Goal: Task Accomplishment & Management: Manage account settings

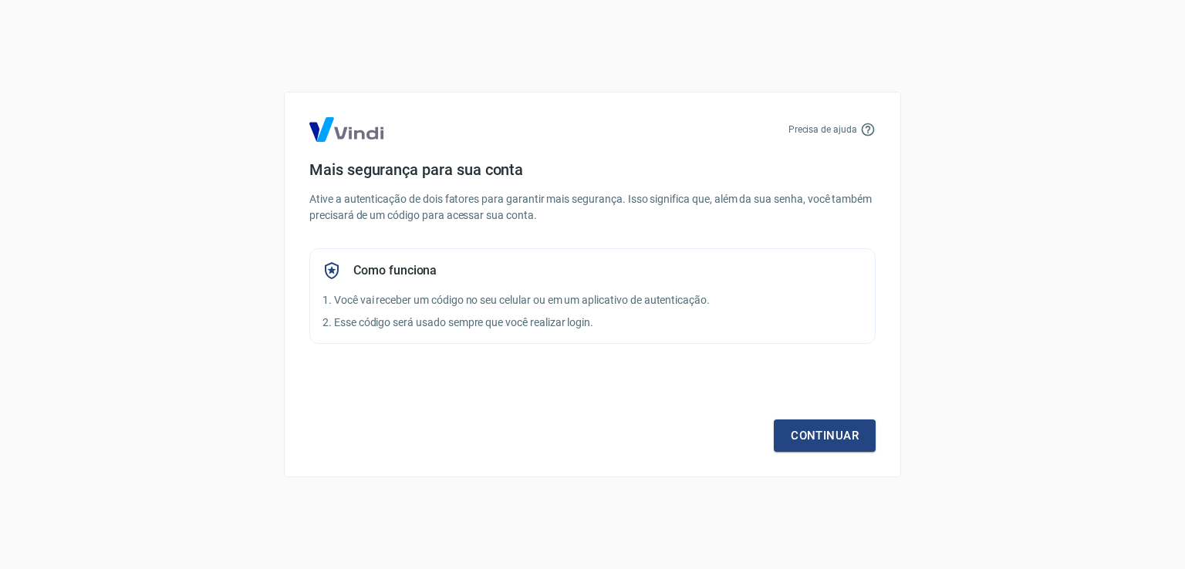
click at [811, 414] on div "Continuar" at bounding box center [592, 406] width 566 height 89
click at [802, 427] on link "Continuar" at bounding box center [825, 436] width 102 height 32
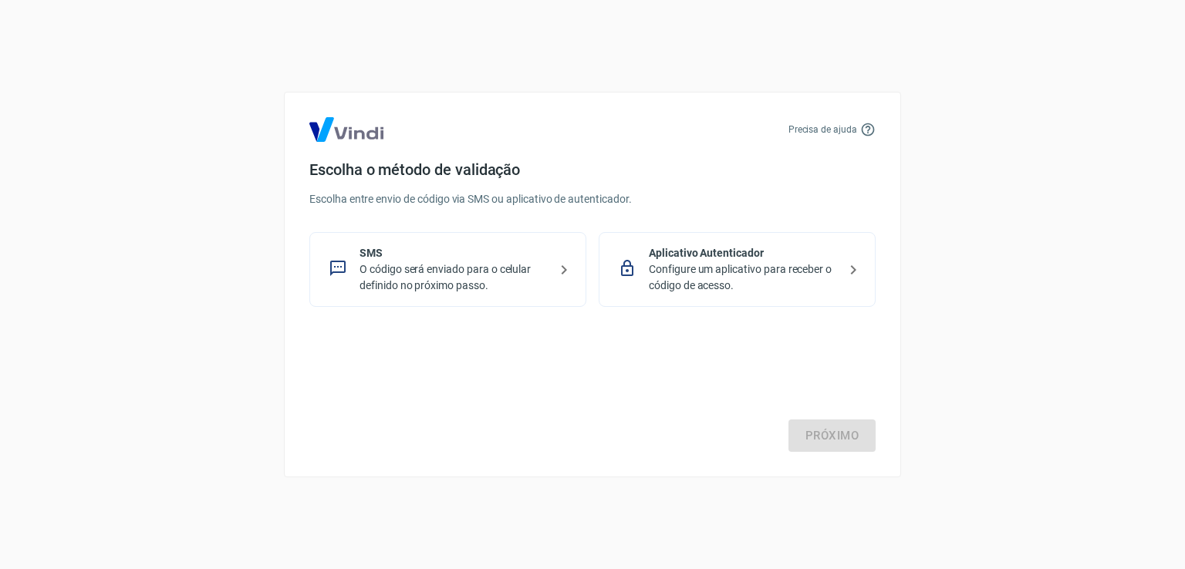
click at [441, 265] on p "O código será enviado para o celular definido no próximo passo." at bounding box center [453, 277] width 189 height 32
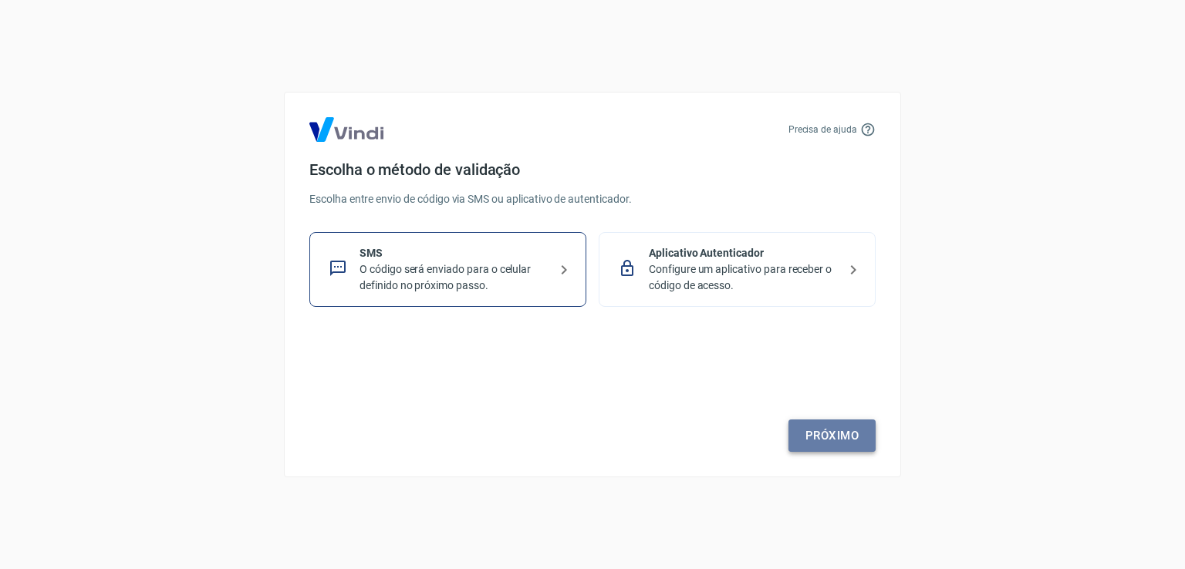
click at [831, 432] on link "Próximo" at bounding box center [831, 436] width 87 height 32
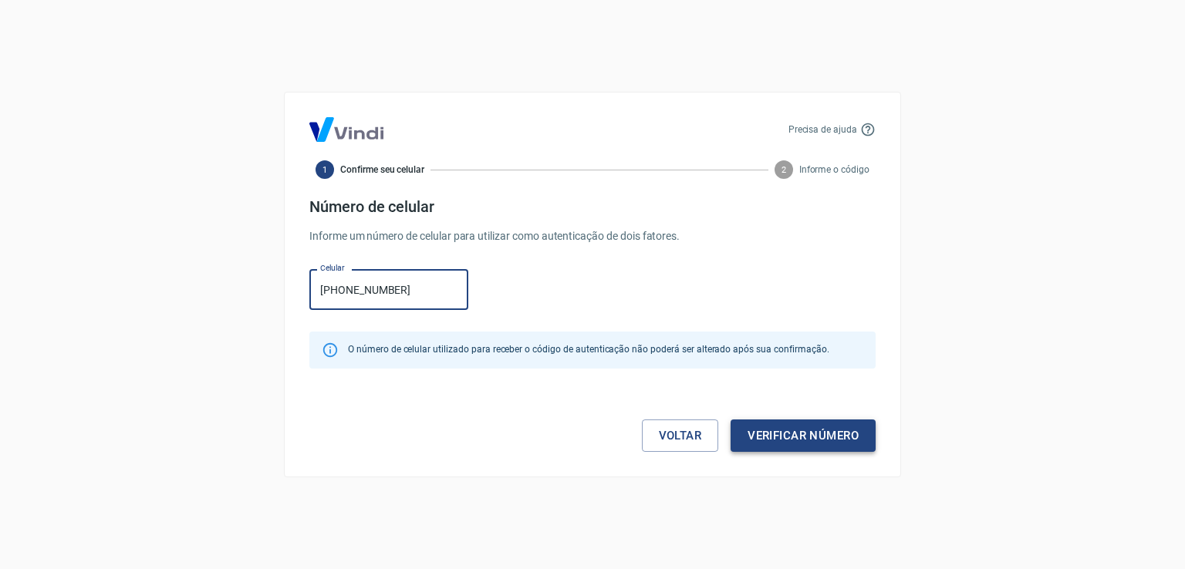
type input "(12) 99109-9440"
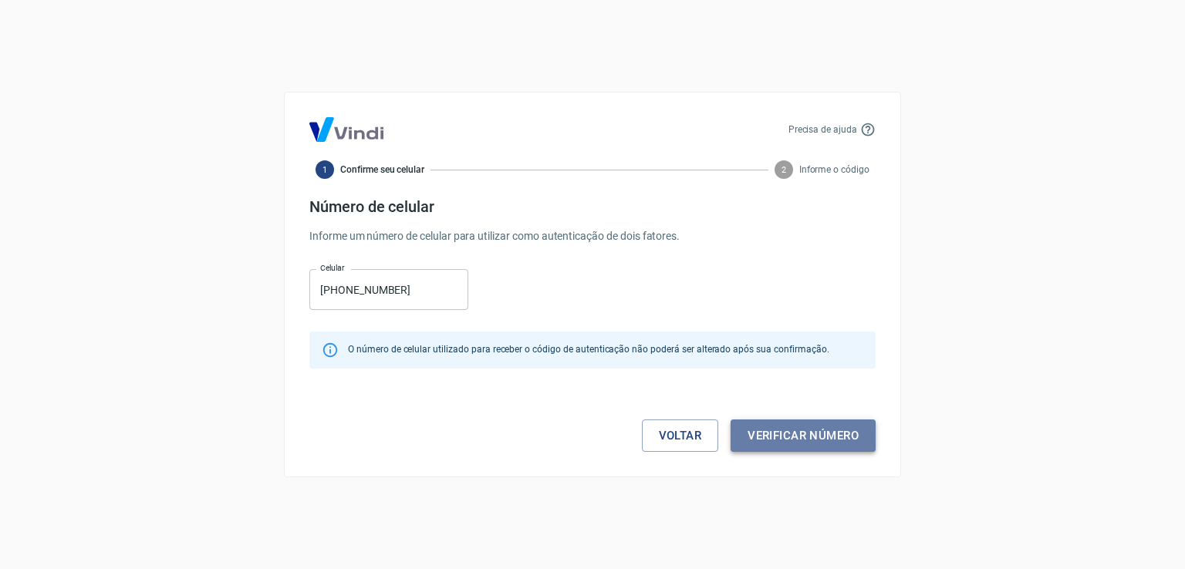
click at [811, 428] on button "Verificar número" at bounding box center [802, 436] width 145 height 32
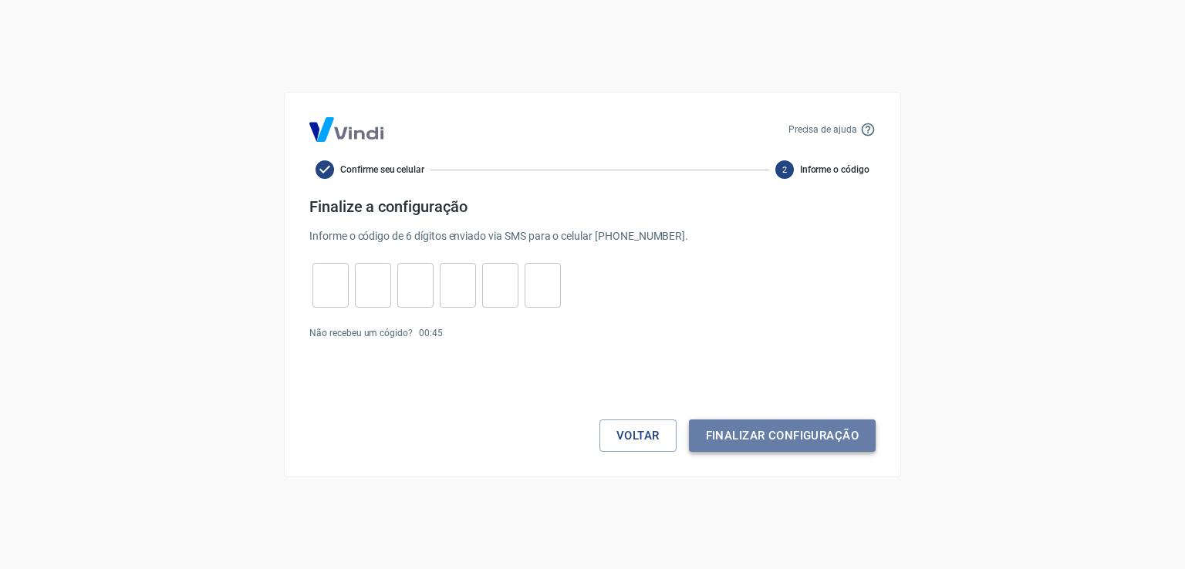
click at [698, 423] on button "Finalizar configuração" at bounding box center [782, 436] width 187 height 32
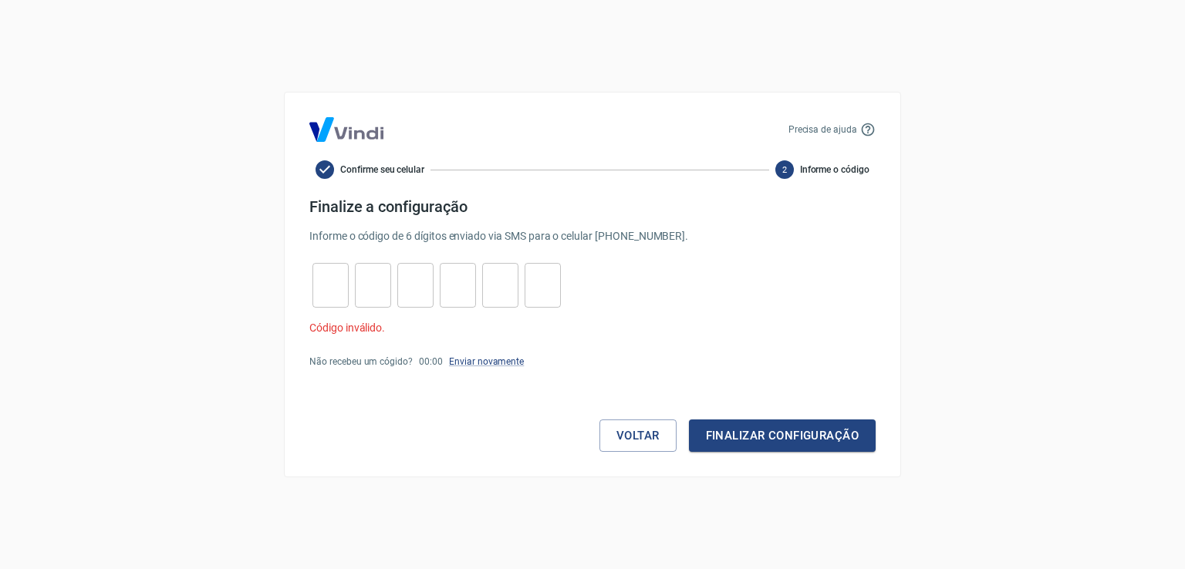
click at [327, 291] on input "tel" at bounding box center [330, 285] width 36 height 33
type input "0"
type input "2"
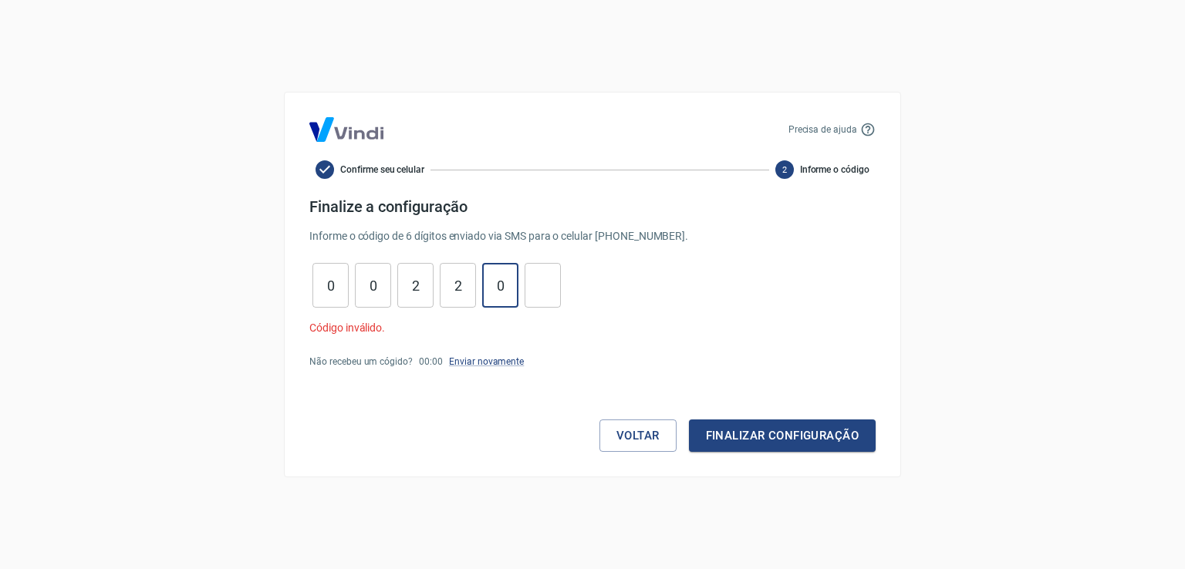
type input "0"
type input "7"
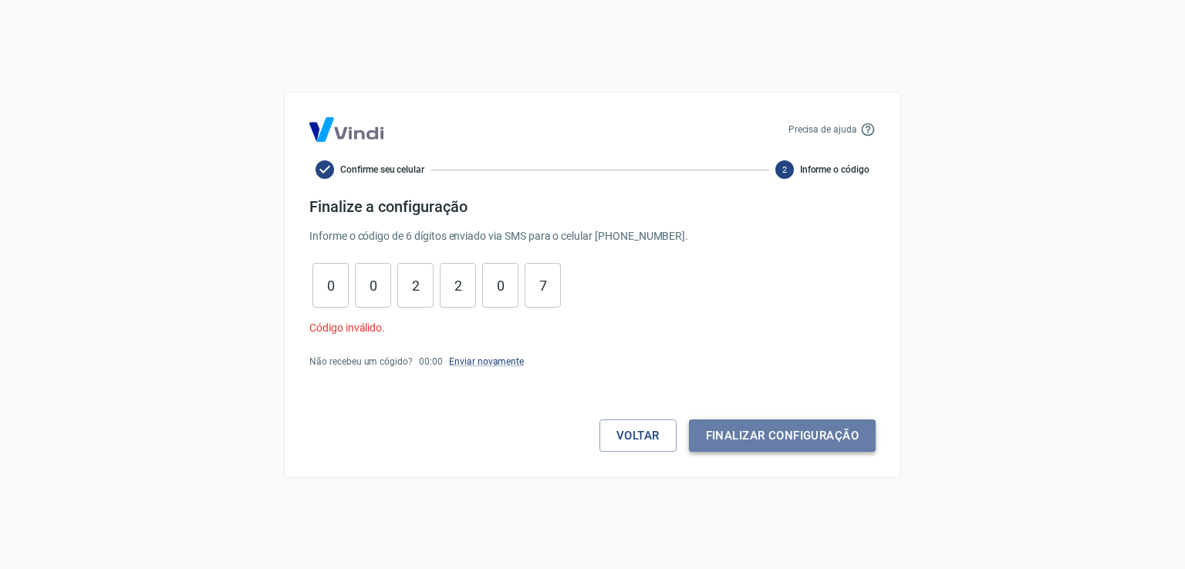
click at [743, 436] on button "Finalizar configuração" at bounding box center [782, 436] width 187 height 32
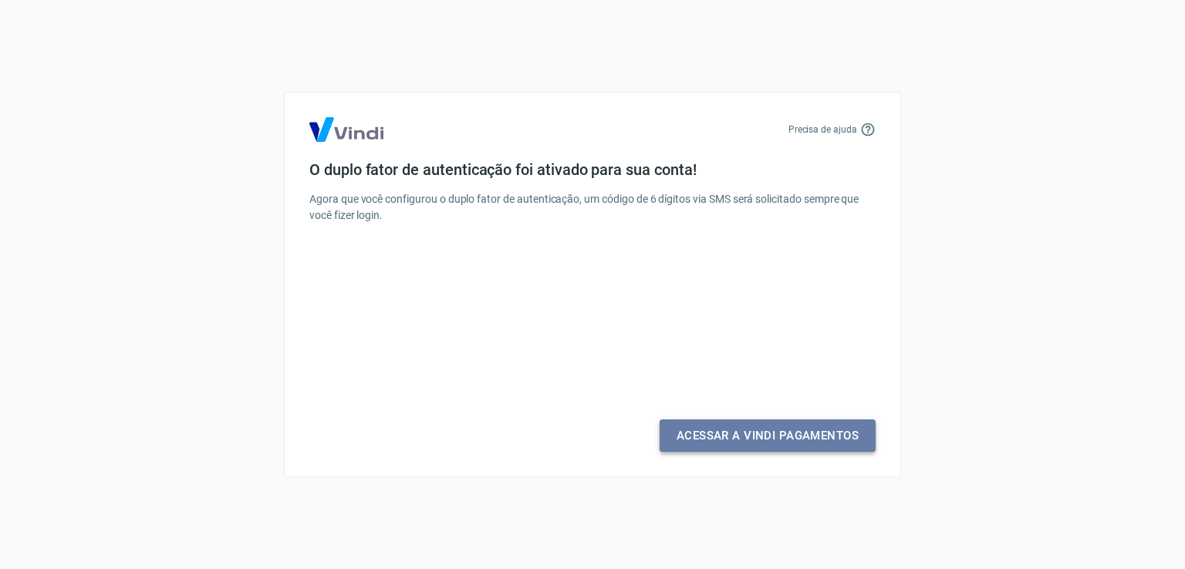
click at [770, 437] on link "Acessar a Vindi Pagamentos" at bounding box center [767, 436] width 216 height 32
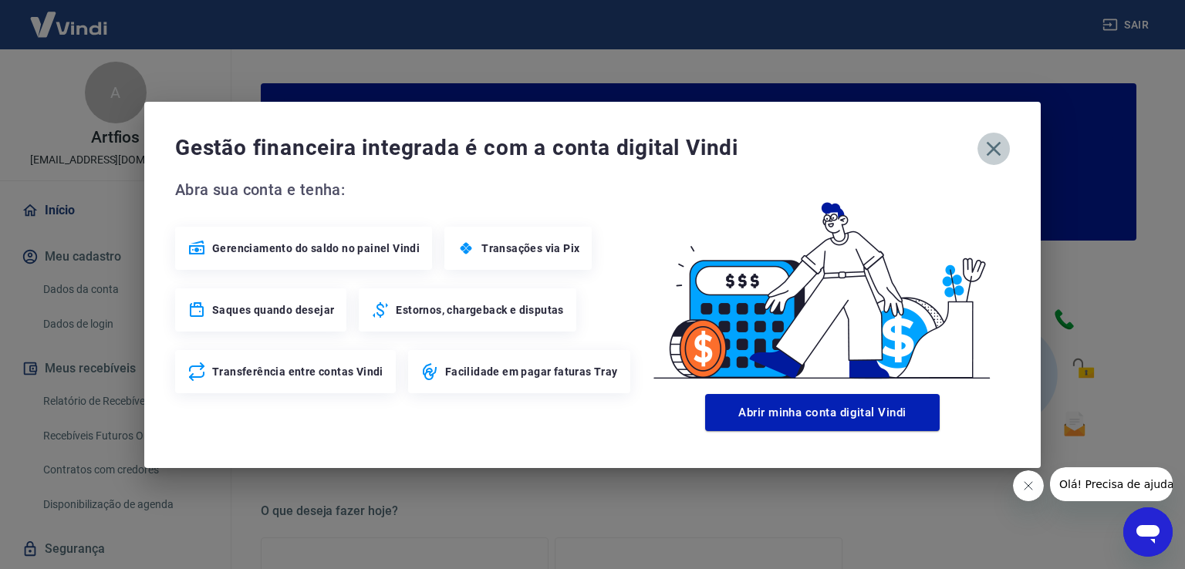
click at [992, 146] on icon "button" at bounding box center [993, 148] width 15 height 15
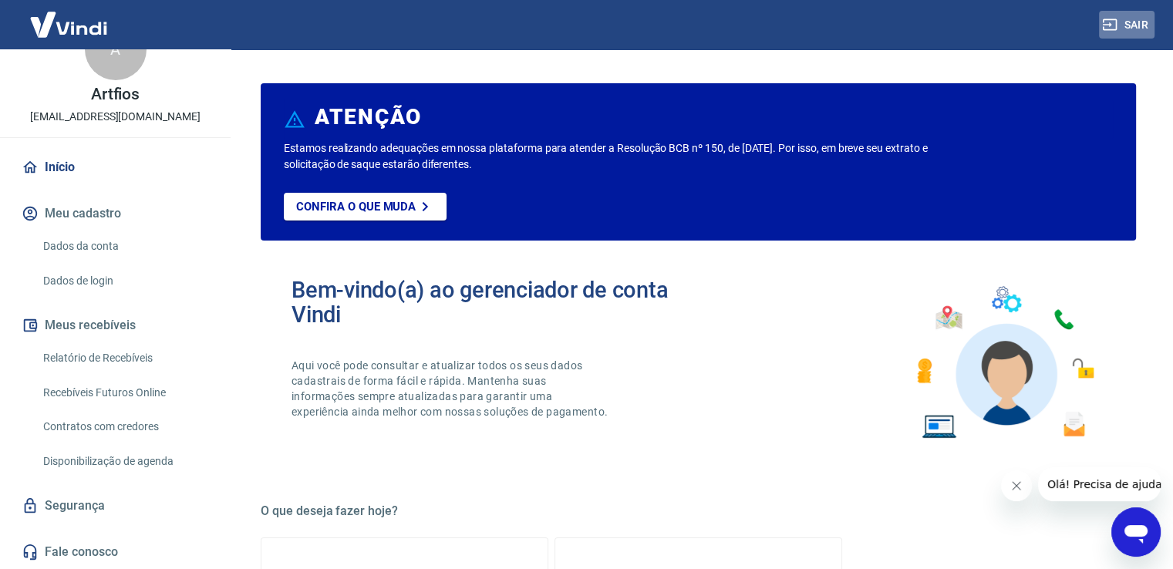
click at [1125, 19] on button "Sair" at bounding box center [1127, 25] width 56 height 29
